Goal: Transaction & Acquisition: Purchase product/service

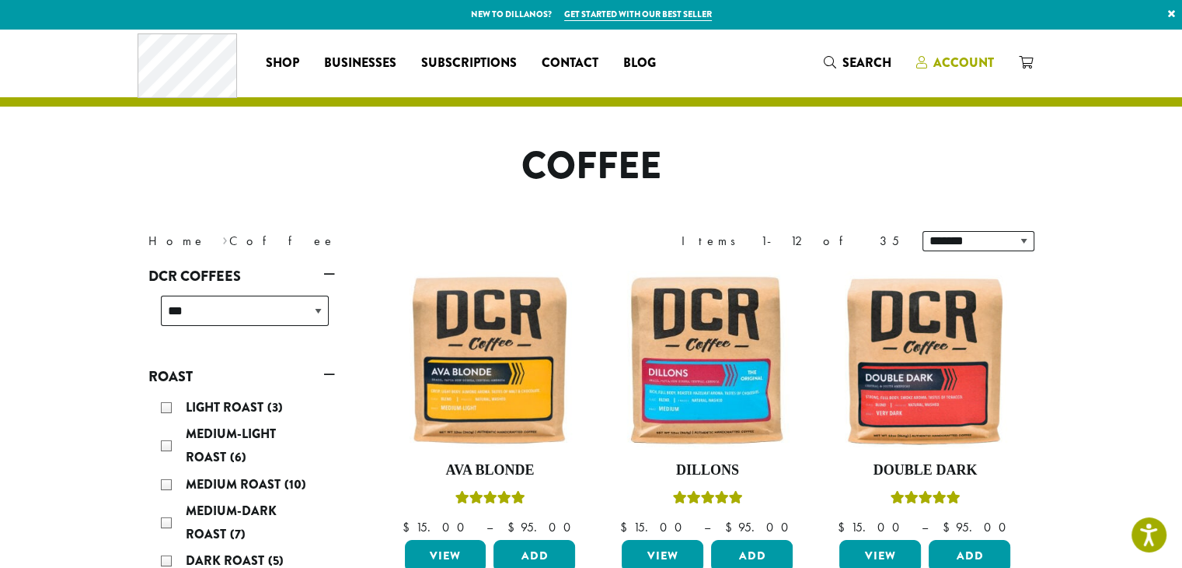
click at [975, 64] on span "Account" at bounding box center [964, 63] width 61 height 18
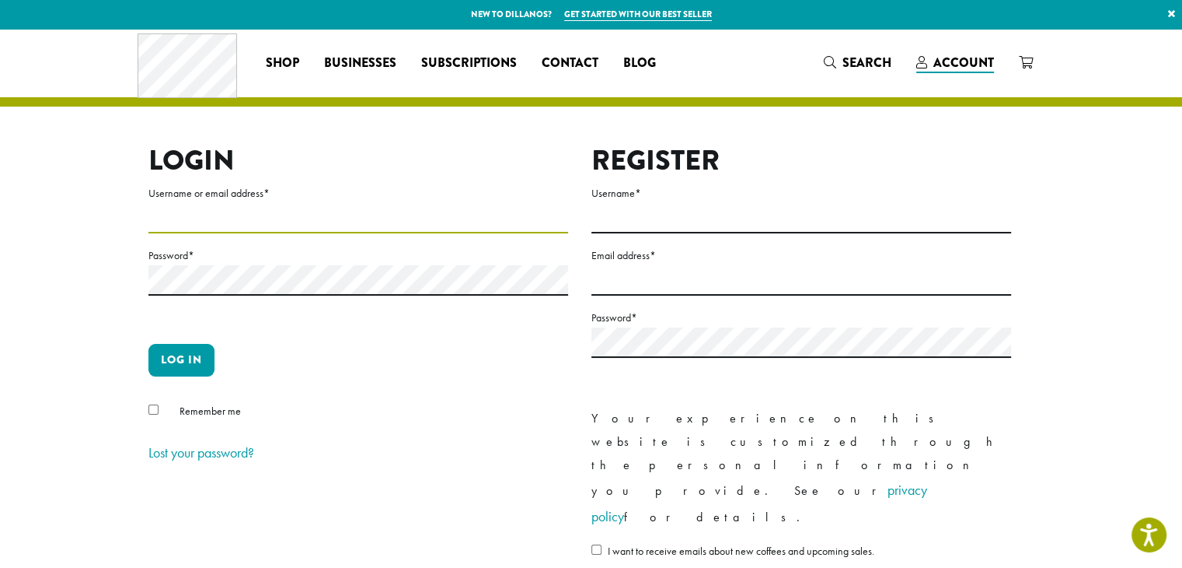
click at [190, 221] on input "Username or email address *" at bounding box center [358, 218] width 420 height 30
type input "**********"
click at [152, 414] on div "Remember me" at bounding box center [358, 414] width 420 height 26
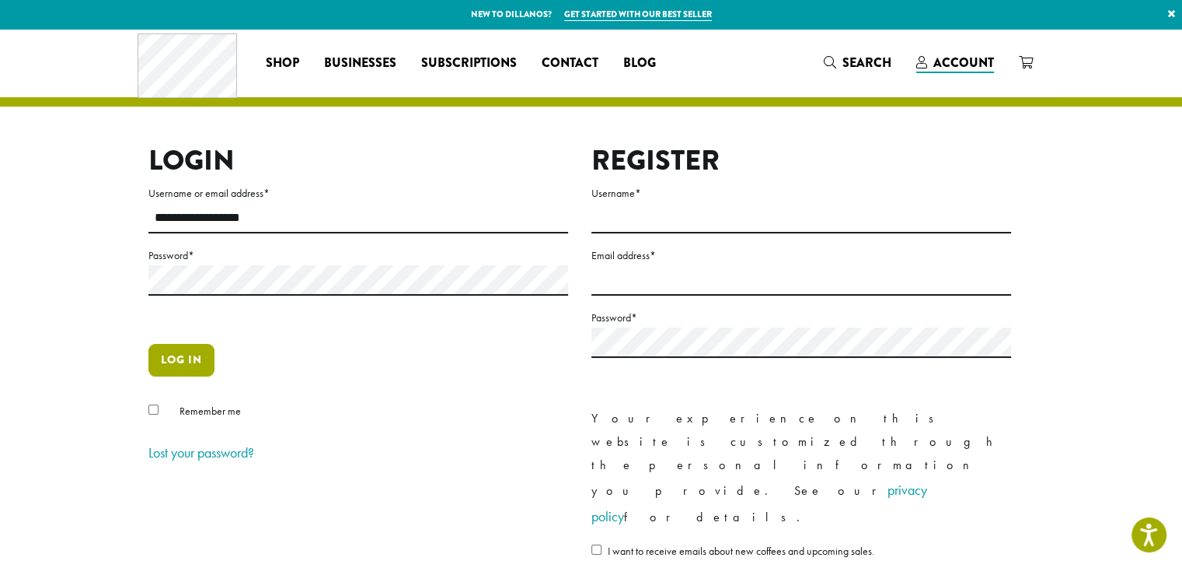
click at [184, 355] on button "Log in" at bounding box center [181, 360] width 66 height 33
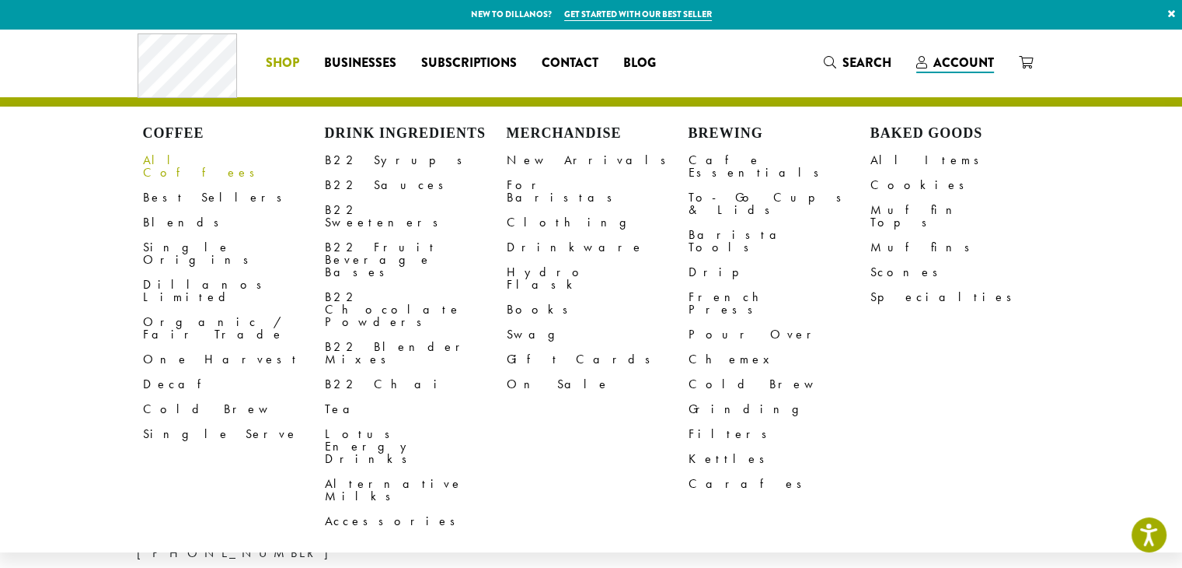
click at [184, 163] on link "All Coffees" at bounding box center [234, 166] width 182 height 37
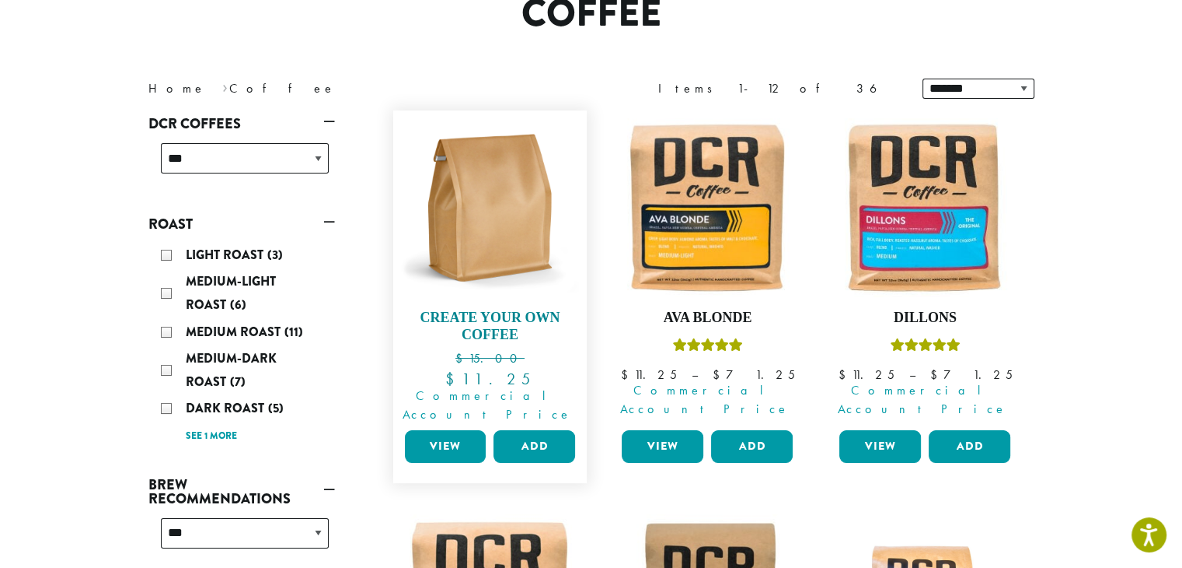
scroll to position [155, 0]
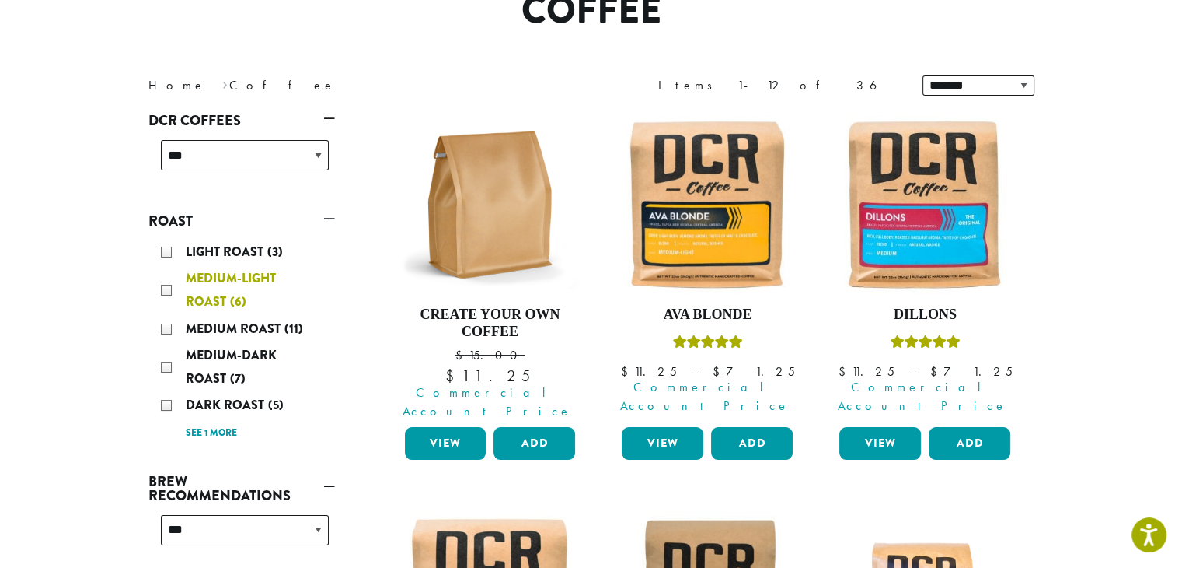
click at [171, 292] on div "Medium-Light Roast (6)" at bounding box center [245, 290] width 168 height 47
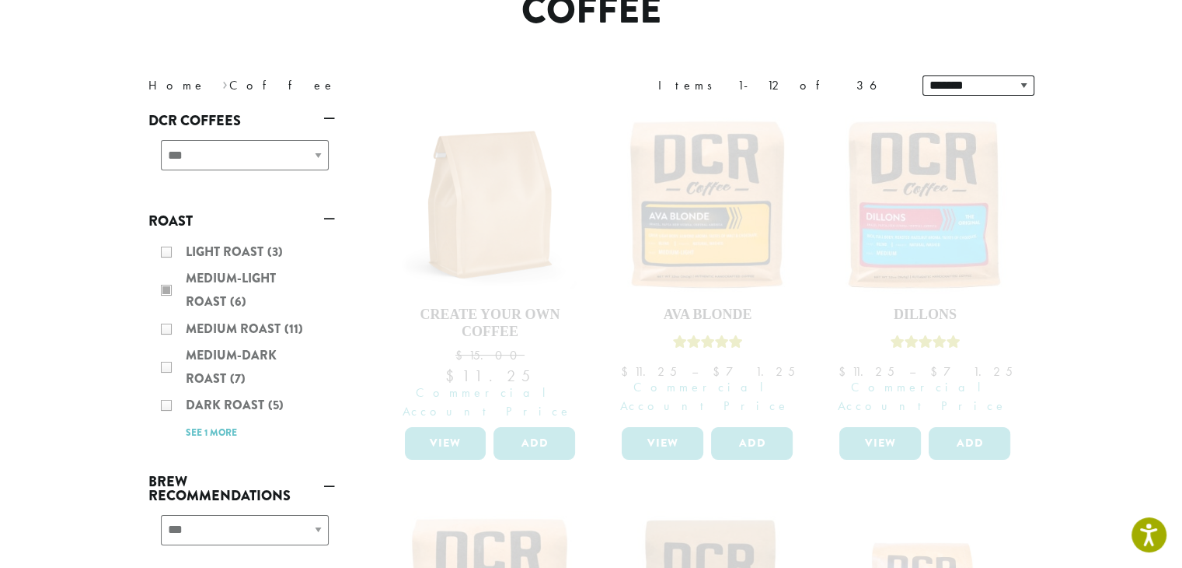
click at [169, 330] on div "Light Roast (3) Medium-Light Roast (6) Medium Roast (11) Medium-Dark Roast (7) …" at bounding box center [241, 341] width 187 height 215
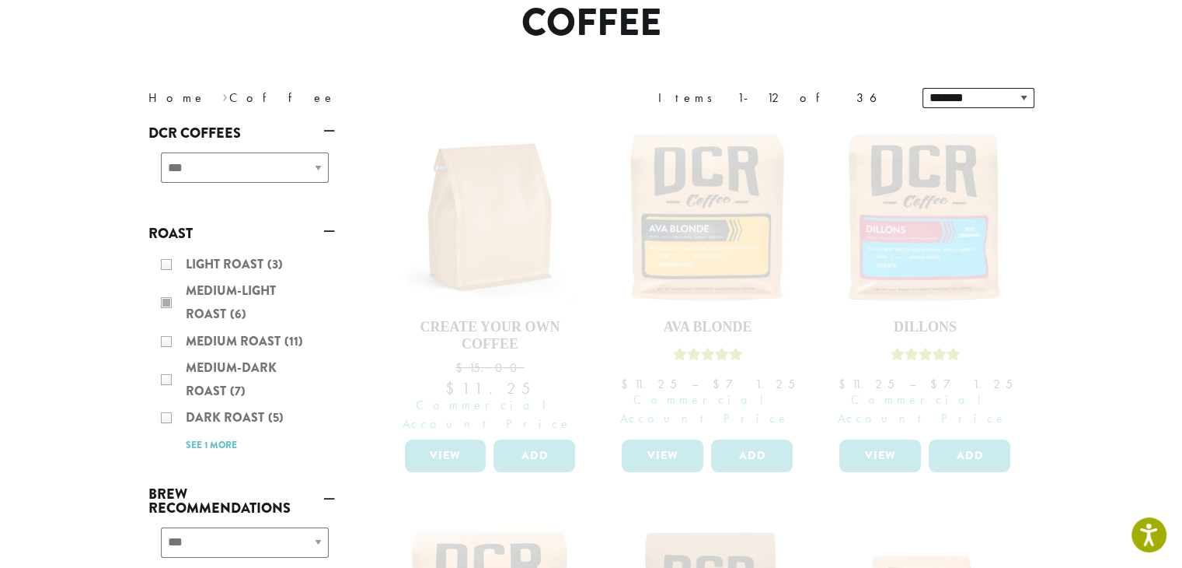
click at [319, 153] on div "**********" at bounding box center [245, 173] width 180 height 55
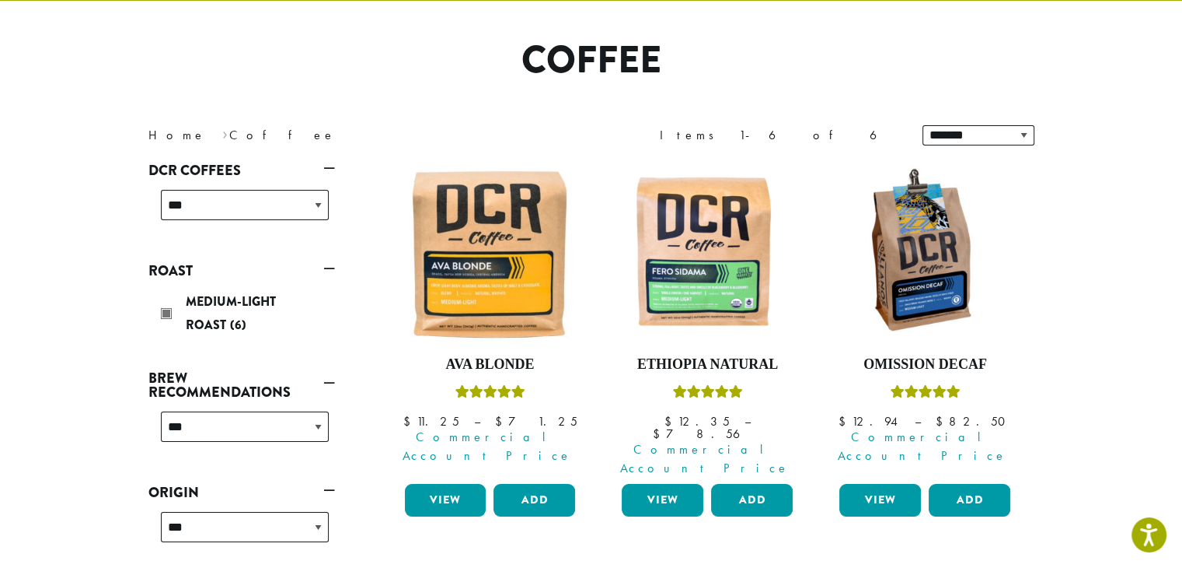
scroll to position [96, 0]
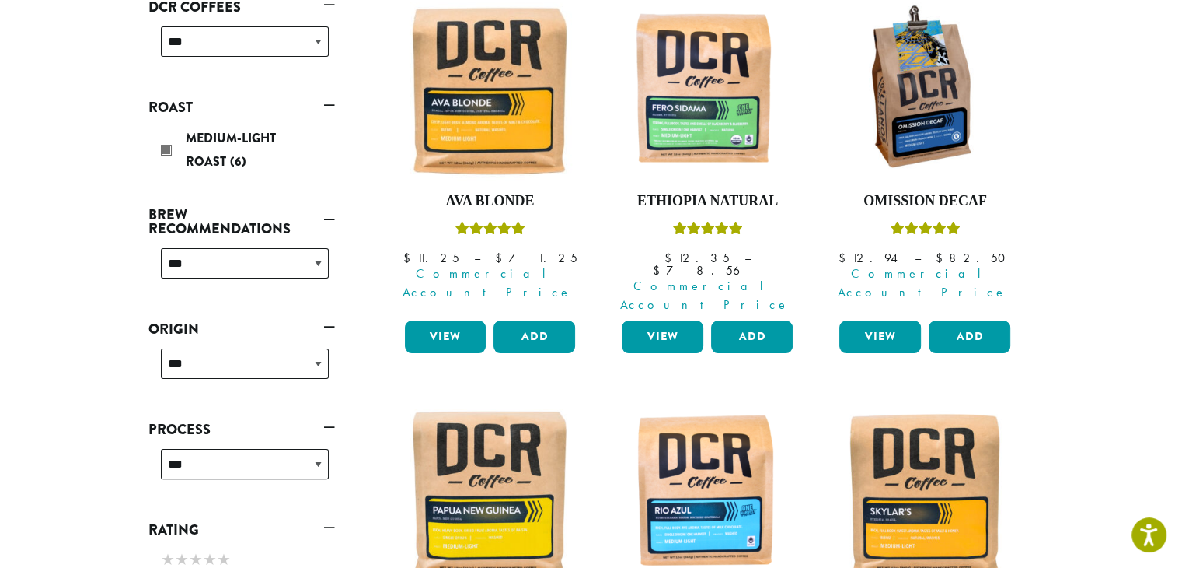
scroll to position [173, 0]
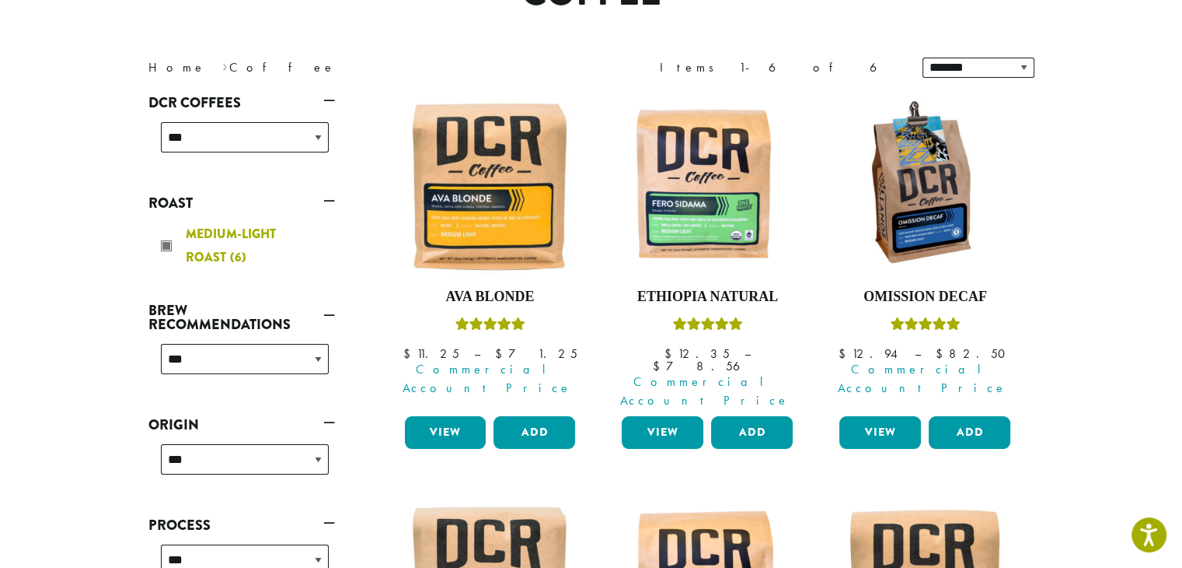
click at [166, 246] on div "Medium-Light Roast (6)" at bounding box center [245, 245] width 168 height 47
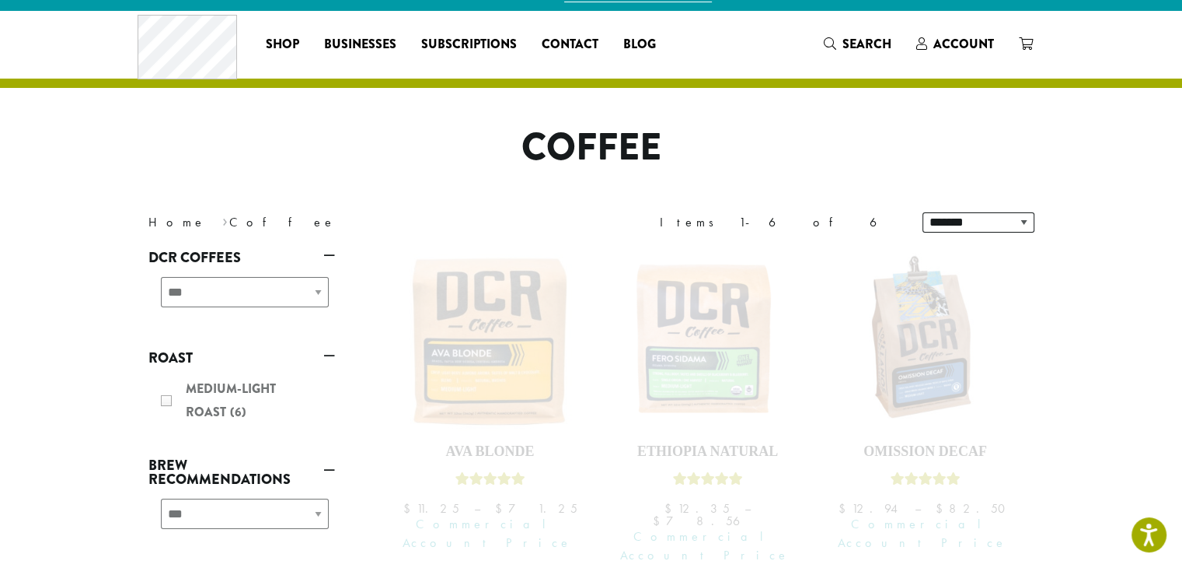
scroll to position [18, 0]
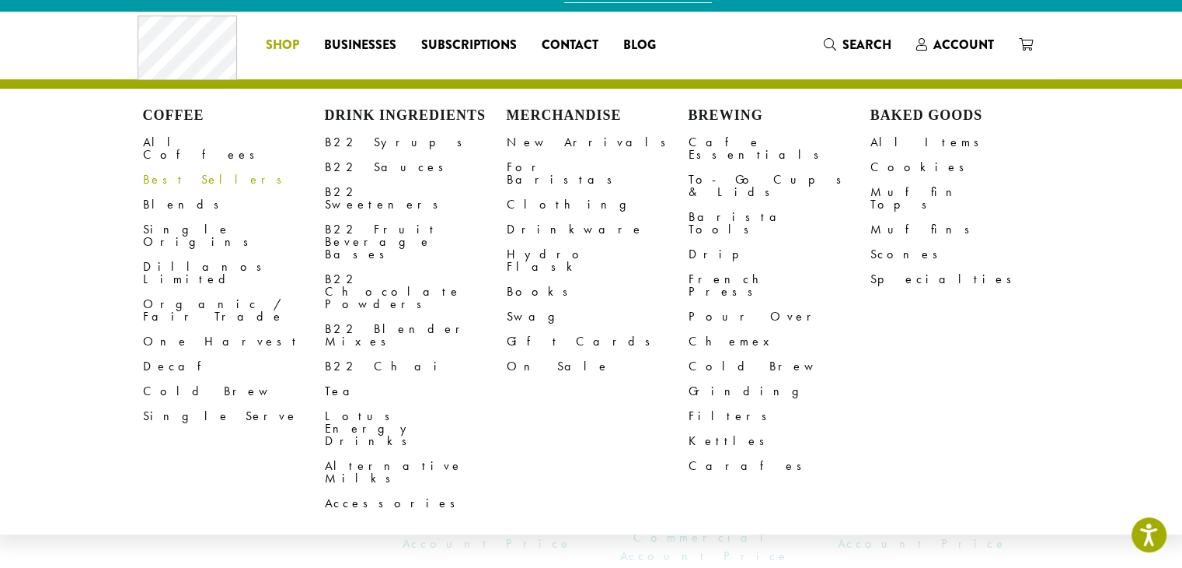
click at [169, 169] on link "Best Sellers" at bounding box center [234, 179] width 182 height 25
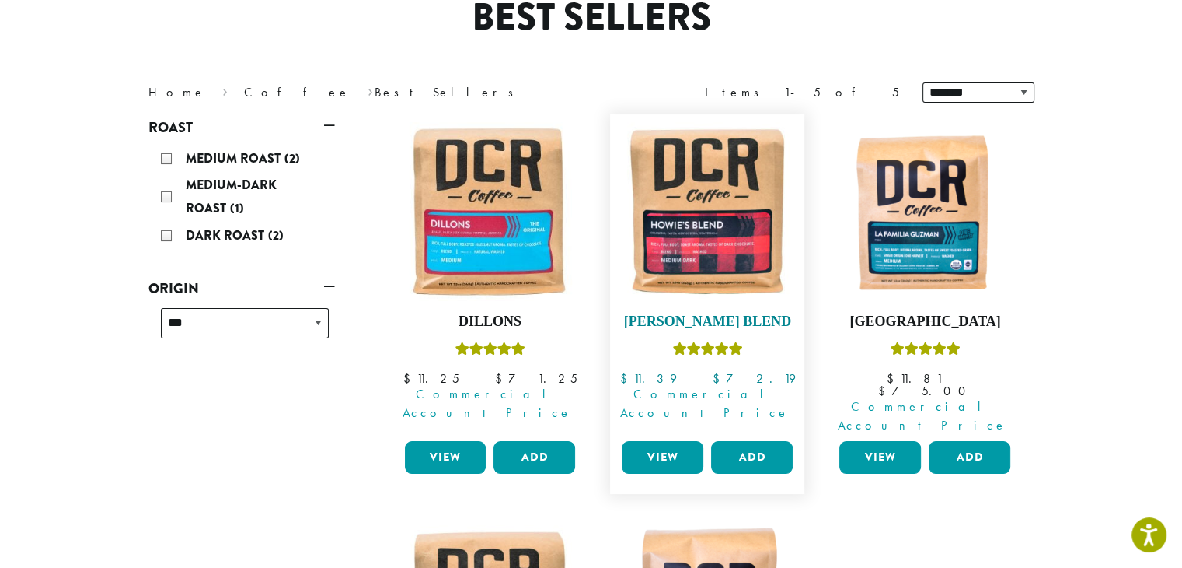
scroll to position [155, 0]
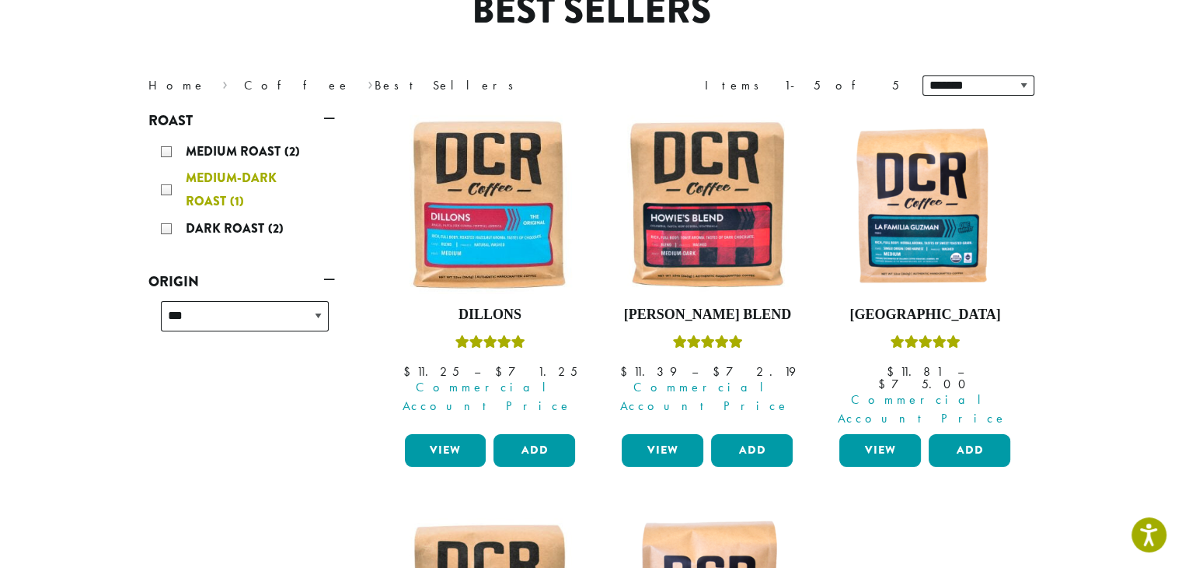
click at [170, 189] on div "Medium-Dark Roast (1)" at bounding box center [245, 189] width 168 height 47
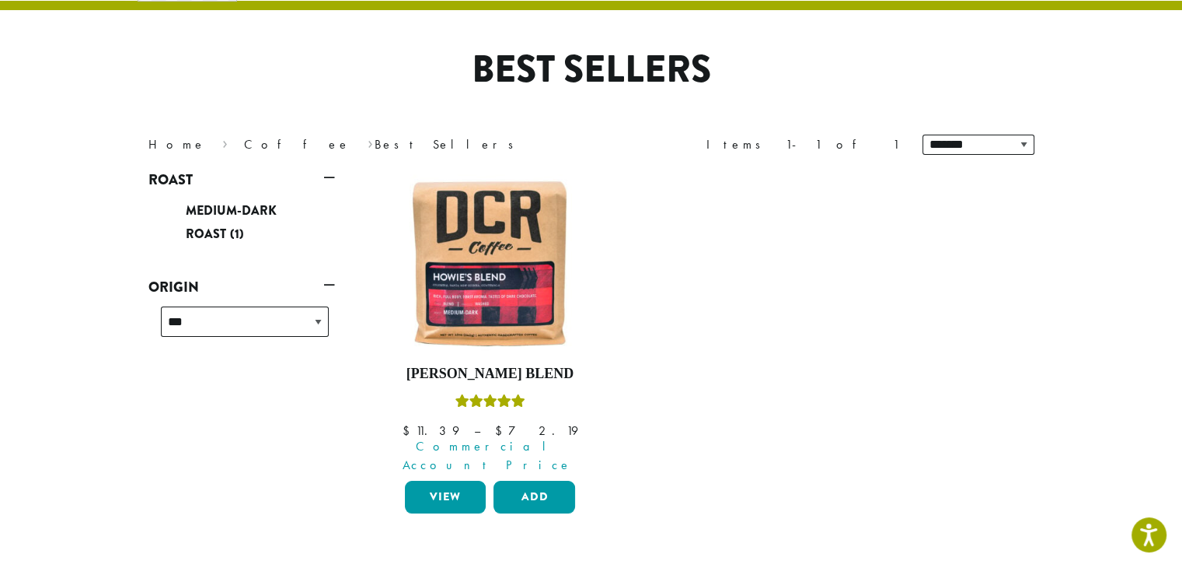
scroll to position [96, 0]
click at [169, 225] on div "Medium-Dark Roast (1)" at bounding box center [245, 223] width 168 height 47
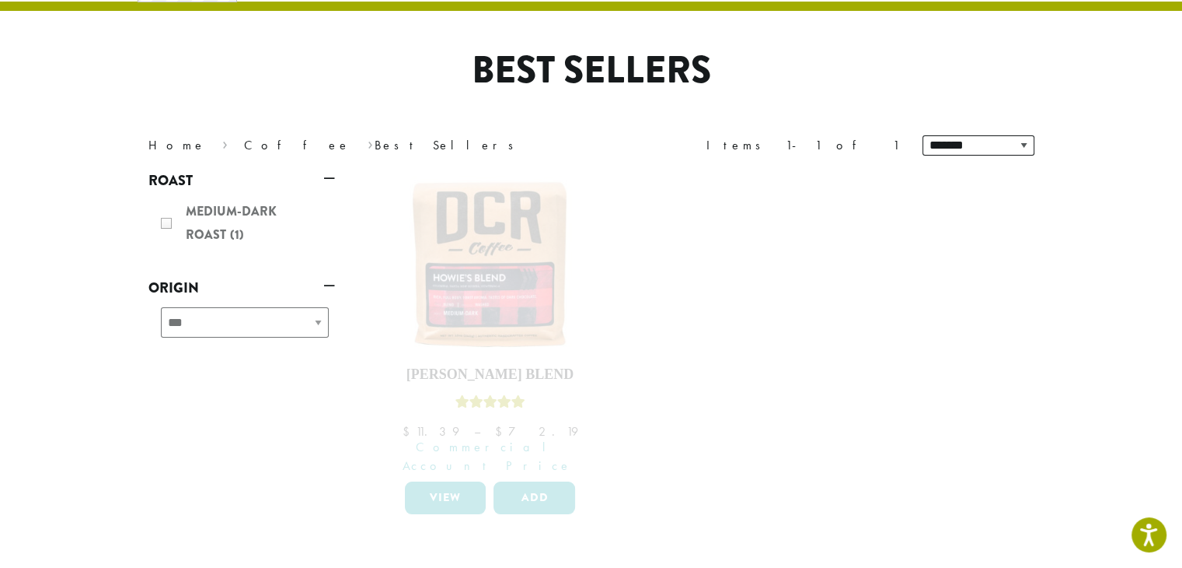
click at [589, 287] on div at bounding box center [708, 350] width 653 height 390
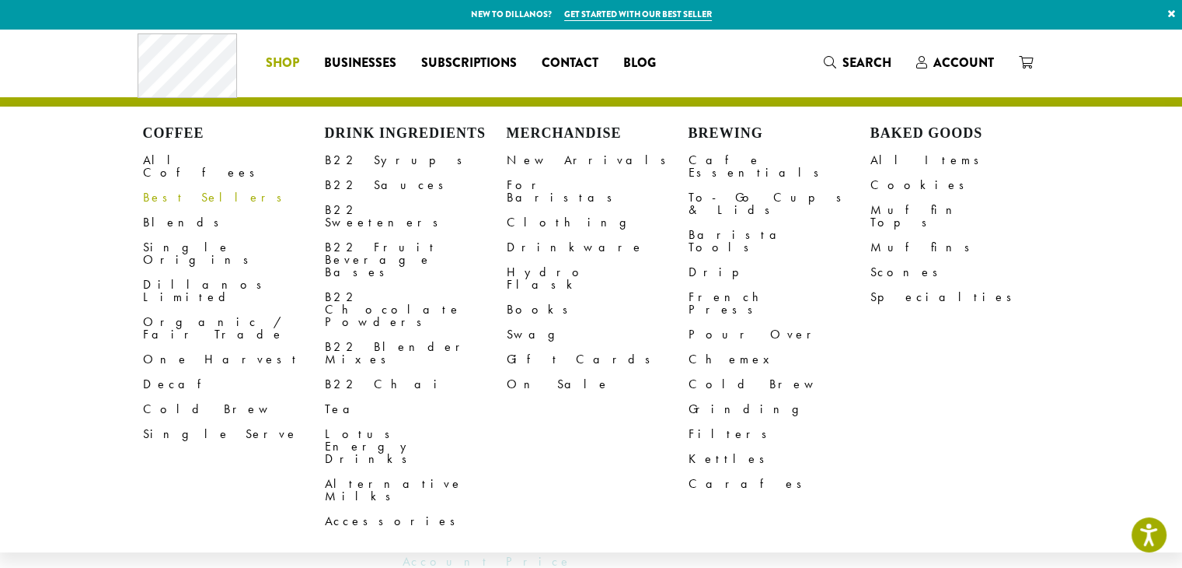
click at [177, 188] on link "Best Sellers" at bounding box center [234, 197] width 182 height 25
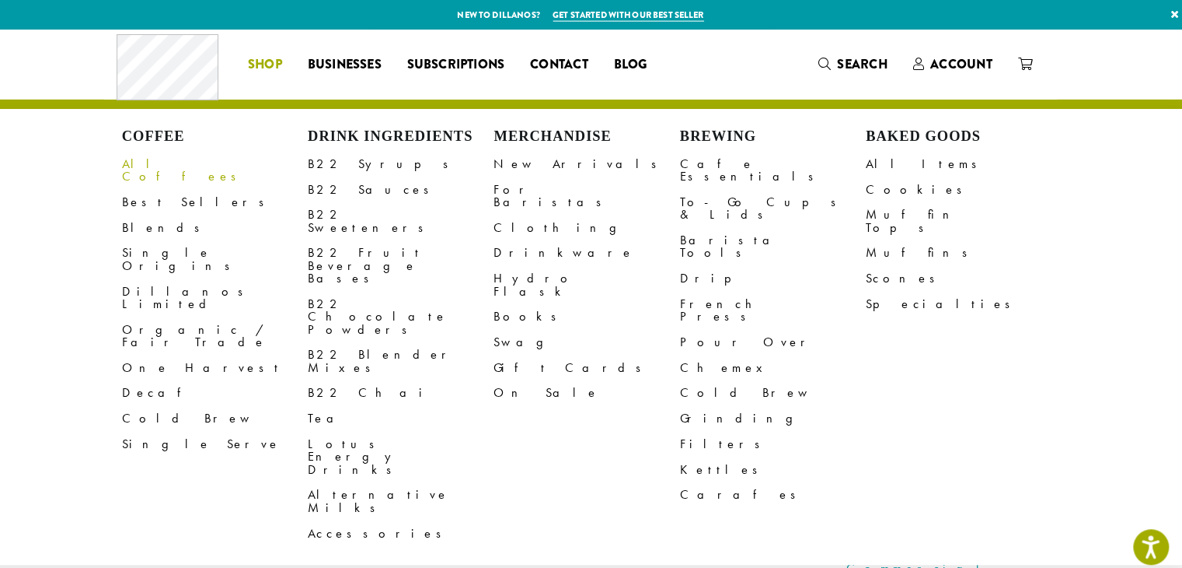
click at [182, 159] on link "All Coffees" at bounding box center [234, 166] width 182 height 37
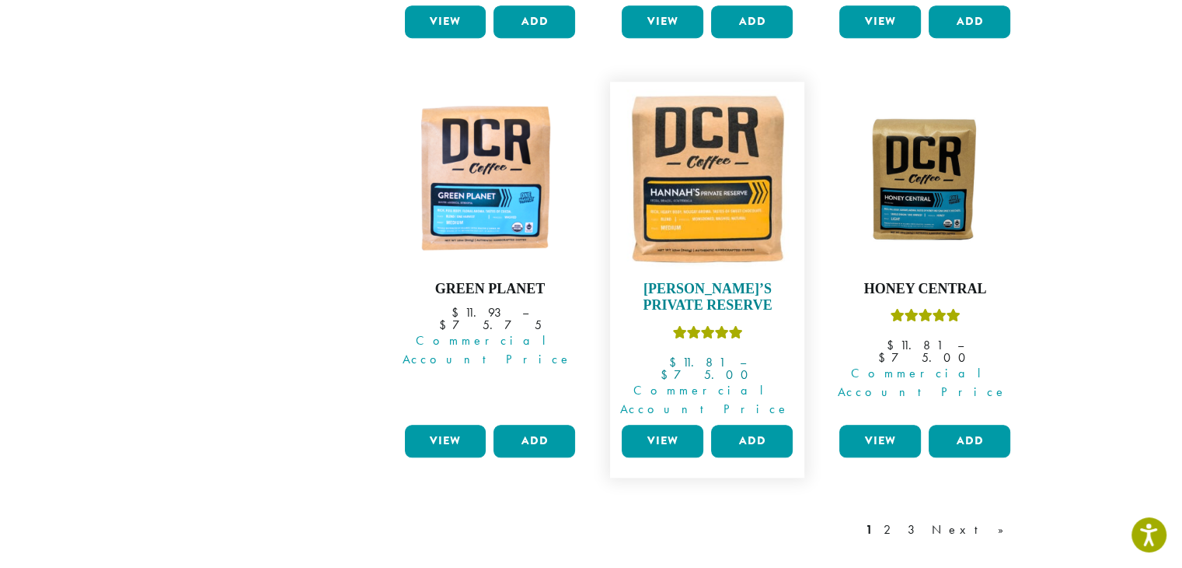
scroll to position [1540, 0]
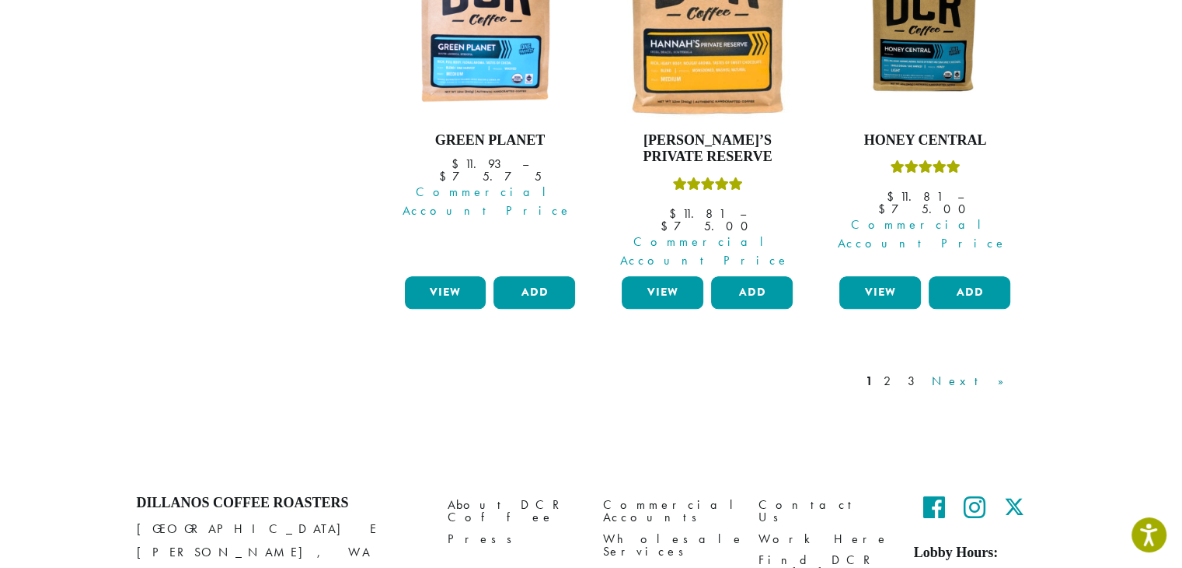
click at [994, 372] on link "Next »" at bounding box center [973, 381] width 89 height 19
